Goal: Information Seeking & Learning: Stay updated

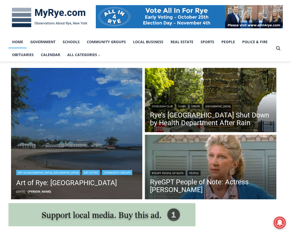
scroll to position [77, 0]
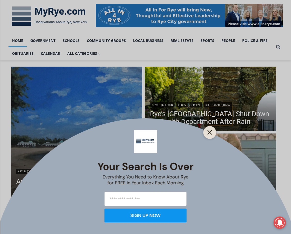
click at [212, 132] on button "Close" at bounding box center [209, 132] width 7 height 7
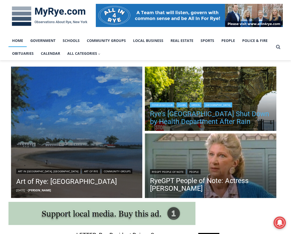
click at [191, 120] on link "Rye’s [GEOGRAPHIC_DATA] Shut Down by Health Department After Rain" at bounding box center [210, 117] width 121 height 15
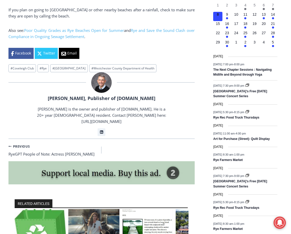
scroll to position [514, 0]
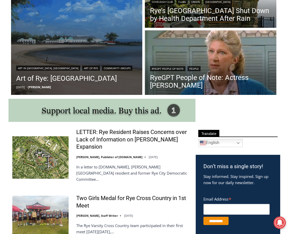
scroll to position [205, 0]
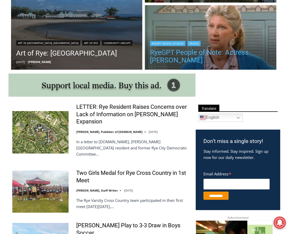
click at [191, 53] on link "RyeGPT People of Note: Actress [PERSON_NAME]" at bounding box center [210, 56] width 121 height 15
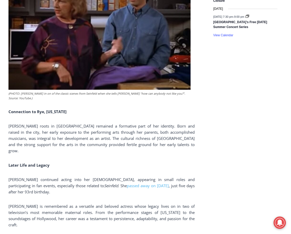
scroll to position [924, 0]
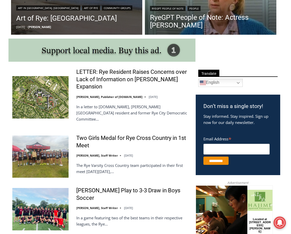
scroll to position [231, 0]
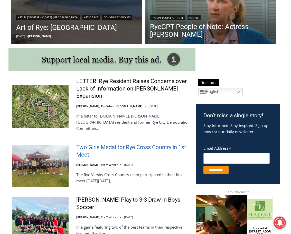
click at [104, 144] on link "Two Girls Medal for Rye Cross Country in 1st Meet" at bounding box center [132, 151] width 113 height 15
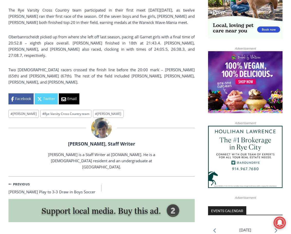
scroll to position [411, 0]
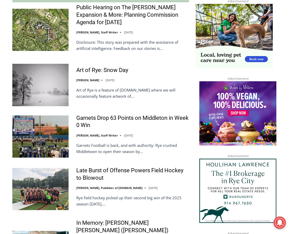
scroll to position [513, 0]
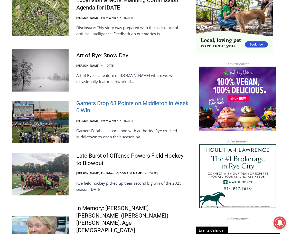
click at [90, 100] on link "Garnets Drop 63 Points on Middleton in Week 0 Win" at bounding box center [132, 107] width 113 height 15
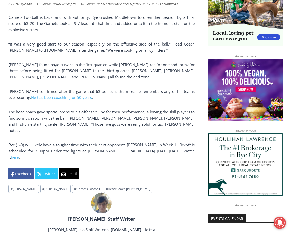
scroll to position [385, 0]
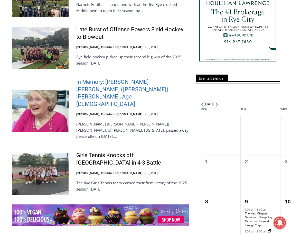
scroll to position [642, 0]
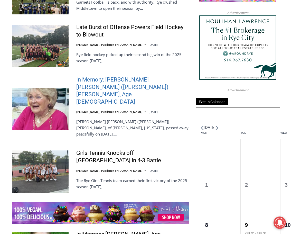
click at [111, 76] on link "In Memory: [PERSON_NAME] [PERSON_NAME] ([PERSON_NAME]) [PERSON_NAME], Age [DEMO…" at bounding box center [132, 90] width 113 height 29
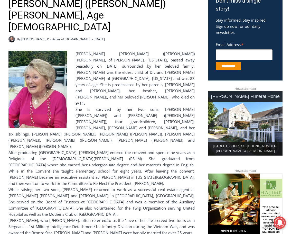
scroll to position [180, 0]
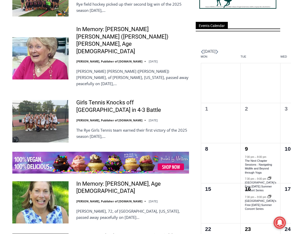
scroll to position [744, 0]
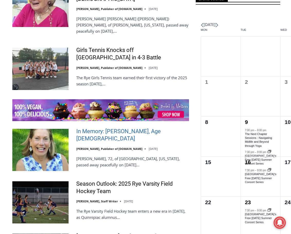
click at [110, 128] on link "In Memory: [PERSON_NAME], Age [DEMOGRAPHIC_DATA]" at bounding box center [132, 135] width 113 height 15
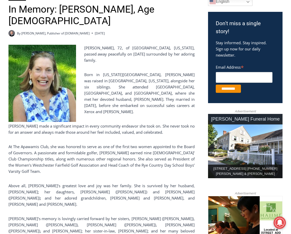
scroll to position [154, 0]
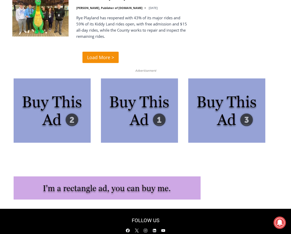
scroll to position [1244, 0]
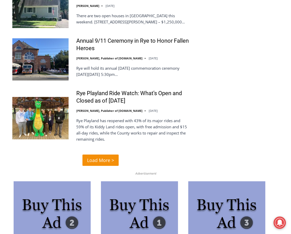
click at [95, 156] on span "Load More >" at bounding box center [100, 159] width 27 height 7
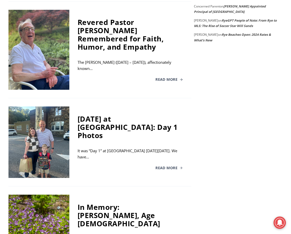
scroll to position [976, 0]
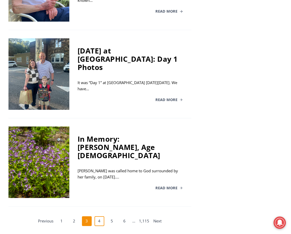
click at [98, 216] on link "4" at bounding box center [99, 221] width 10 height 10
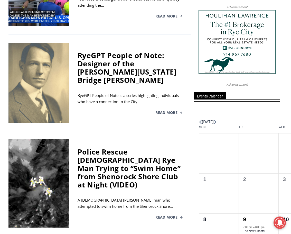
scroll to position [568, 0]
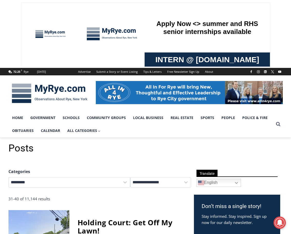
click at [44, 91] on img at bounding box center [49, 93] width 82 height 27
